Goal: Find contact information: Find contact information

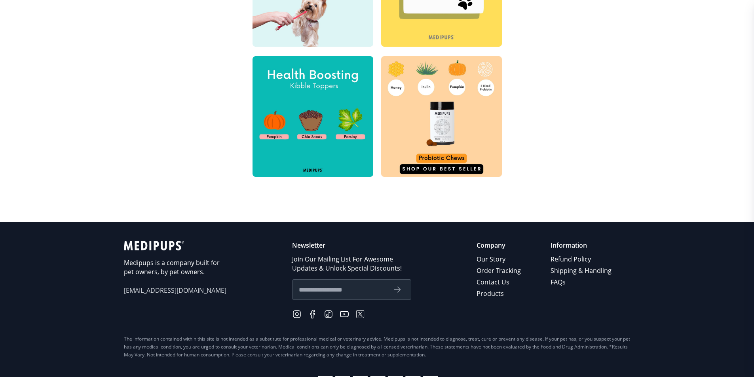
scroll to position [366, 0]
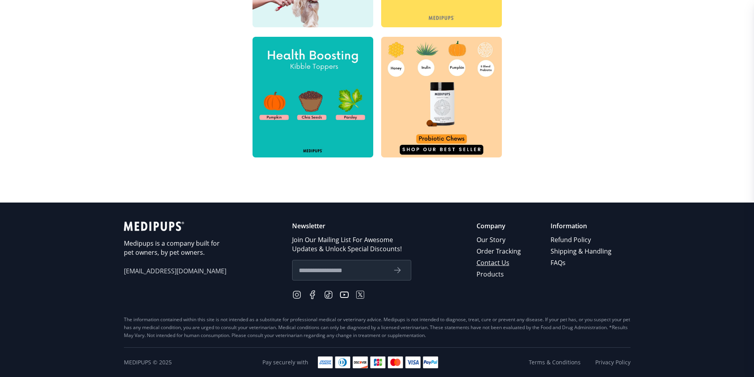
click at [492, 263] on link "Contact Us" at bounding box center [500, 262] width 46 height 11
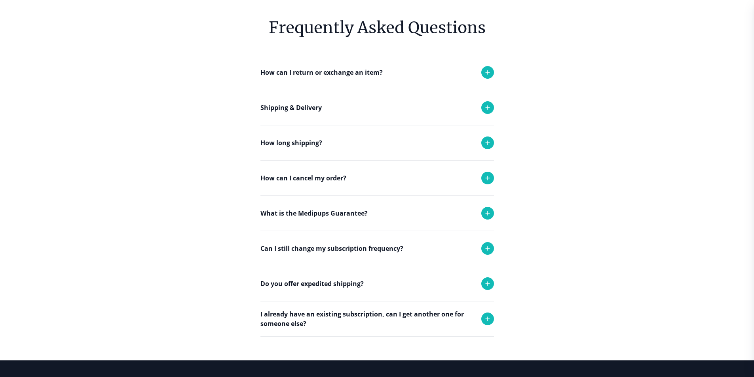
scroll to position [119, 0]
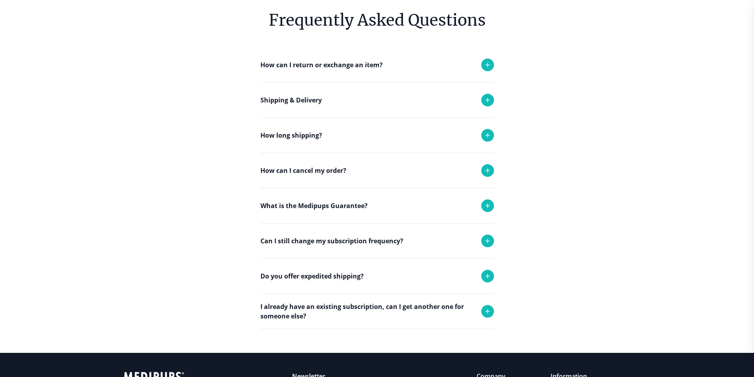
click at [488, 171] on icon at bounding box center [488, 171] width 10 height 10
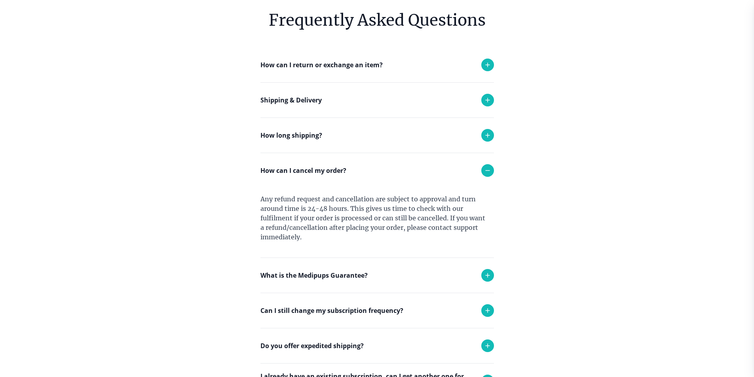
click at [487, 169] on icon at bounding box center [488, 171] width 10 height 10
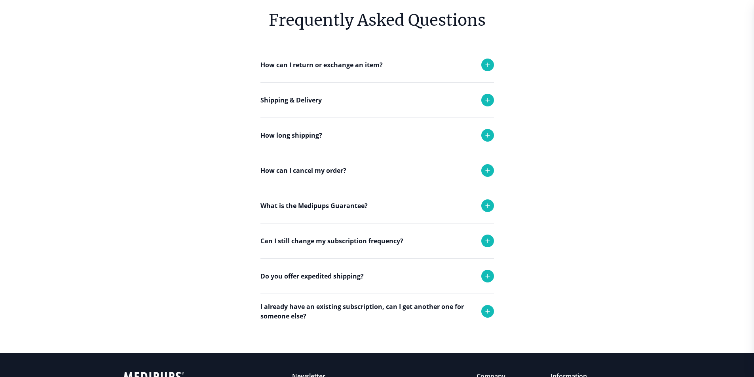
click at [489, 167] on icon at bounding box center [488, 171] width 10 height 10
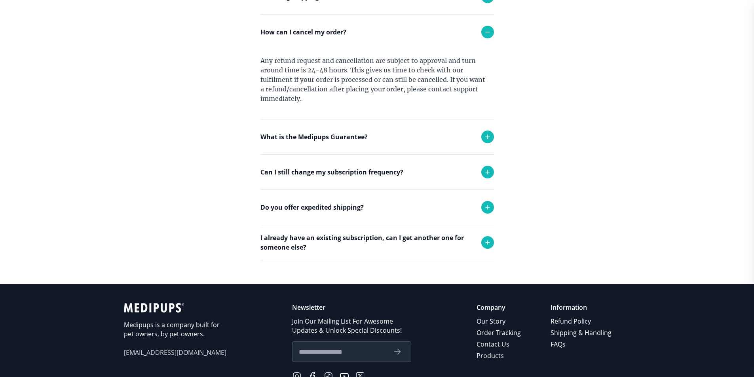
scroll to position [339, 0]
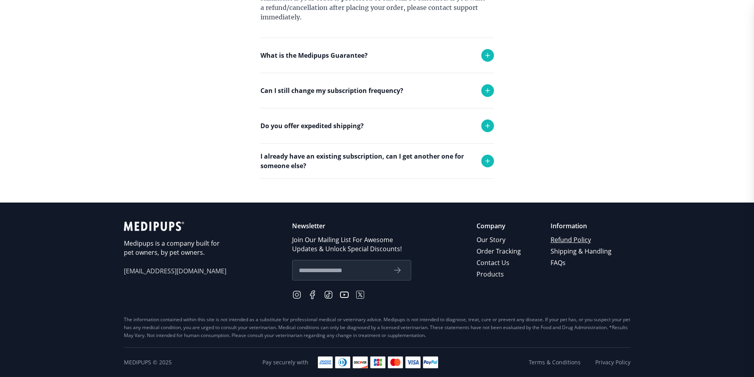
click at [563, 240] on link "Refund Policy" at bounding box center [582, 239] width 62 height 11
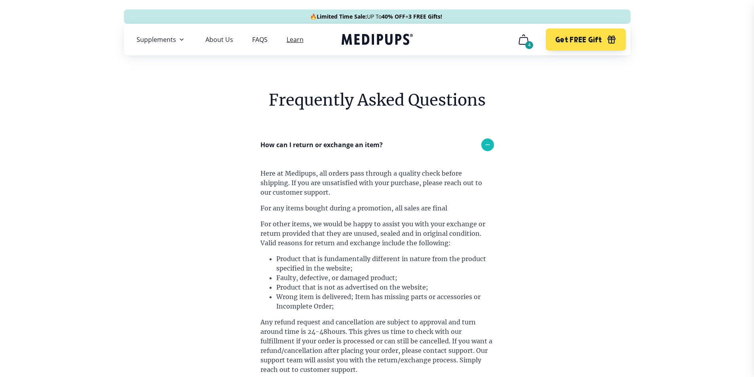
click at [293, 40] on link "Learn" at bounding box center [295, 40] width 17 height 8
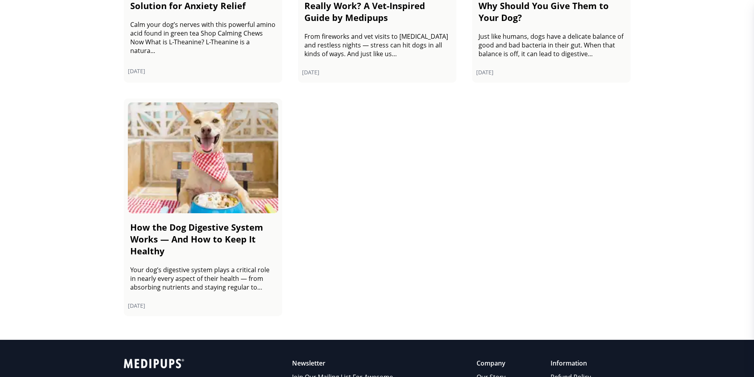
scroll to position [1307, 0]
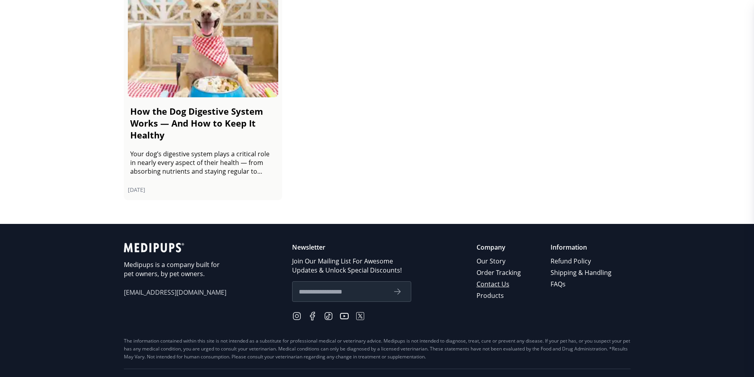
click at [505, 284] on link "Contact Us" at bounding box center [500, 284] width 46 height 11
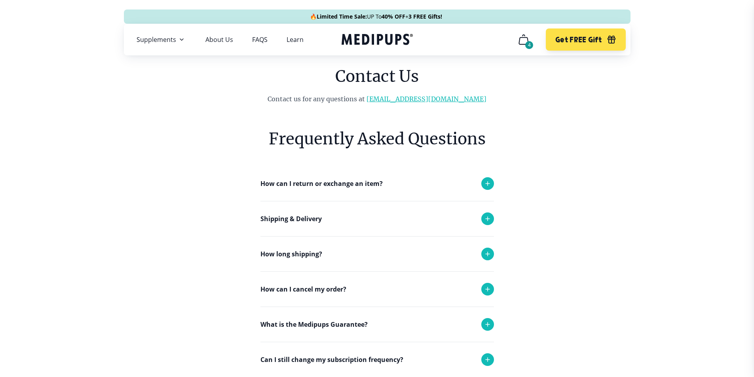
click at [405, 101] on link "[EMAIL_ADDRESS][DOMAIN_NAME]" at bounding box center [427, 99] width 120 height 8
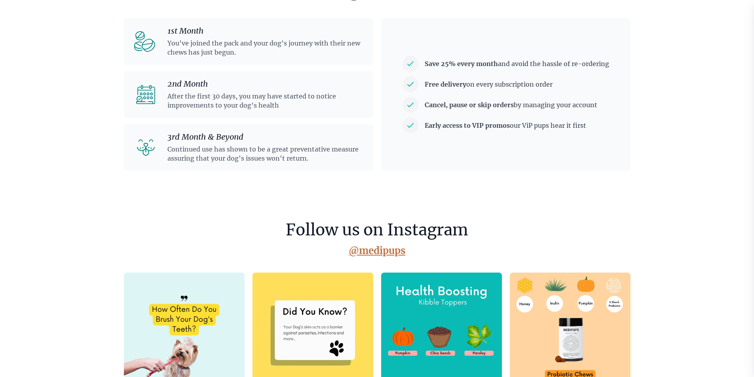
scroll to position [1895, 0]
